Goal: Task Accomplishment & Management: Manage account settings

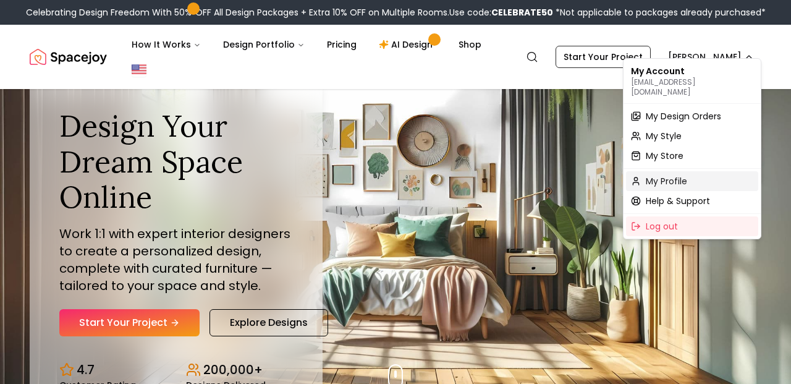
click at [691, 172] on div "My Profile" at bounding box center [692, 181] width 132 height 20
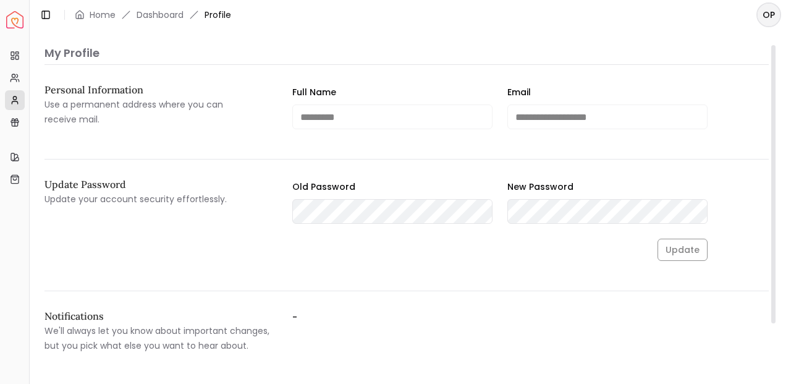
click at [219, 16] on span "Profile" at bounding box center [217, 15] width 27 height 12
click at [143, 15] on link "Dashboard" at bounding box center [159, 15] width 47 height 12
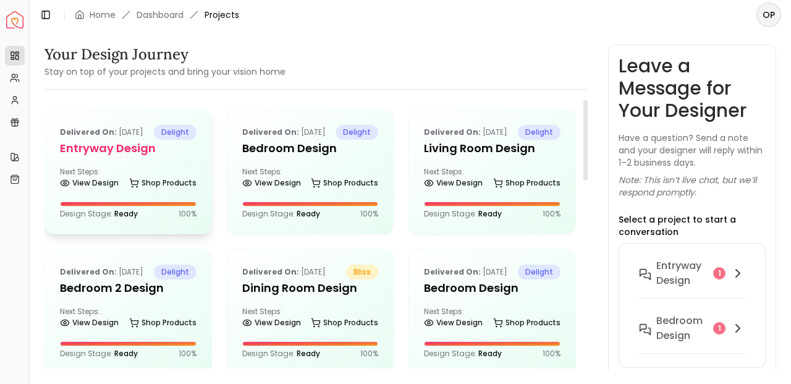
click at [141, 178] on div "Delivered on: [DATE] delight entryway design Next Steps: View Design Shop Produ…" at bounding box center [128, 172] width 166 height 124
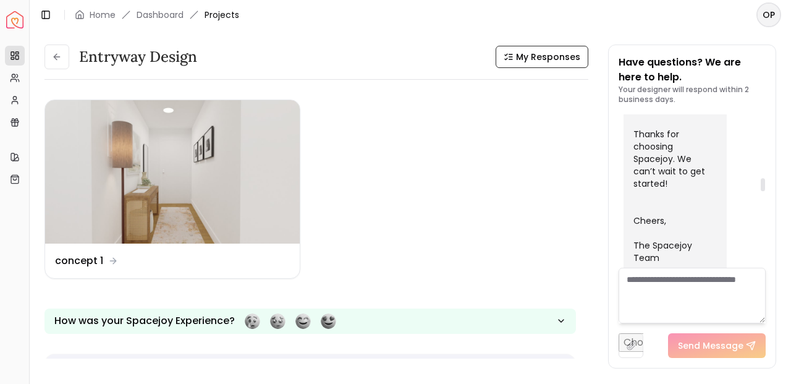
scroll to position [705, 0]
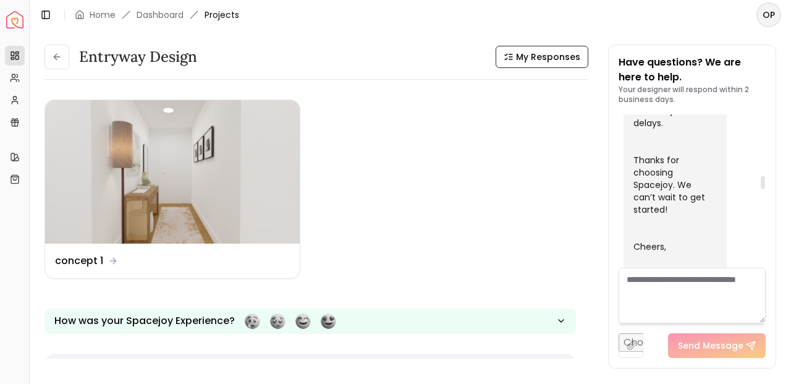
drag, startPoint x: 707, startPoint y: 219, endPoint x: 698, endPoint y: 224, distance: 10.5
click at [698, 224] on div "[DATE] Welcome aboard! 🎉 You’re all set — our team is excited to bring your dre…" at bounding box center [691, 313] width 147 height 1808
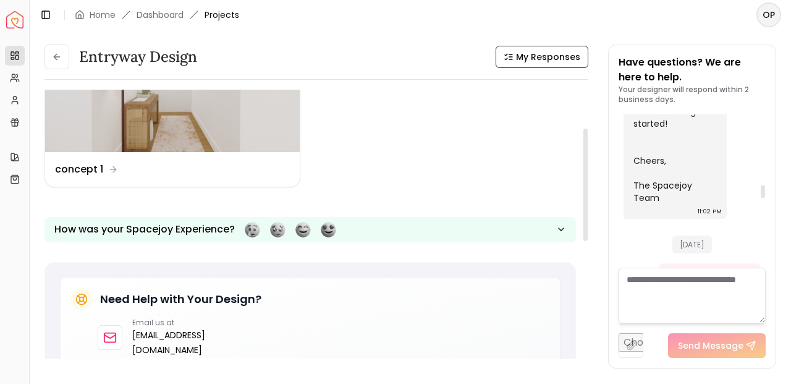
scroll to position [809, 0]
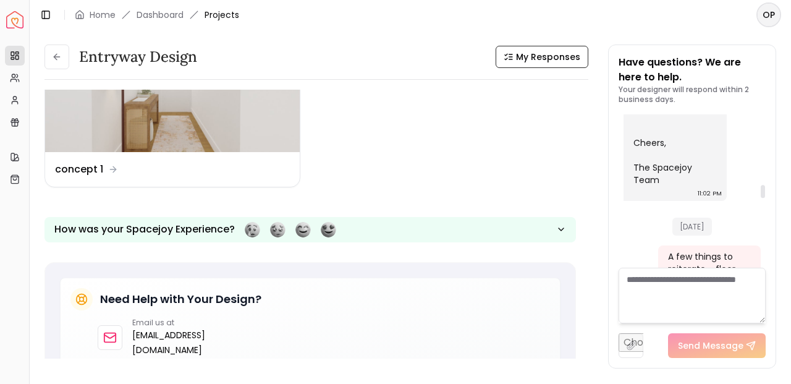
click at [660, 206] on div "[DATE]" at bounding box center [691, 223] width 137 height 42
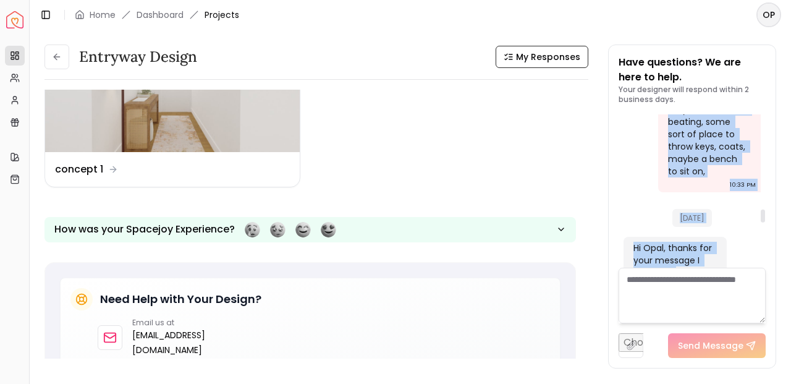
scroll to position [1085, 0]
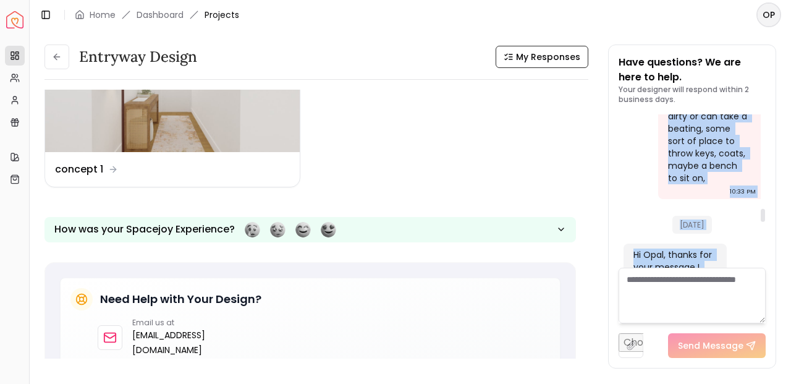
drag, startPoint x: 664, startPoint y: 218, endPoint x: 711, endPoint y: 140, distance: 91.4
click at [711, 140] on div "A few things to reiterate - floor length mirror would be awesome, some sort of …" at bounding box center [709, 84] width 103 height 230
copy div "A few things to reiterate - floor length mirror would be awesome, some sort of …"
